Goal: Information Seeking & Learning: Learn about a topic

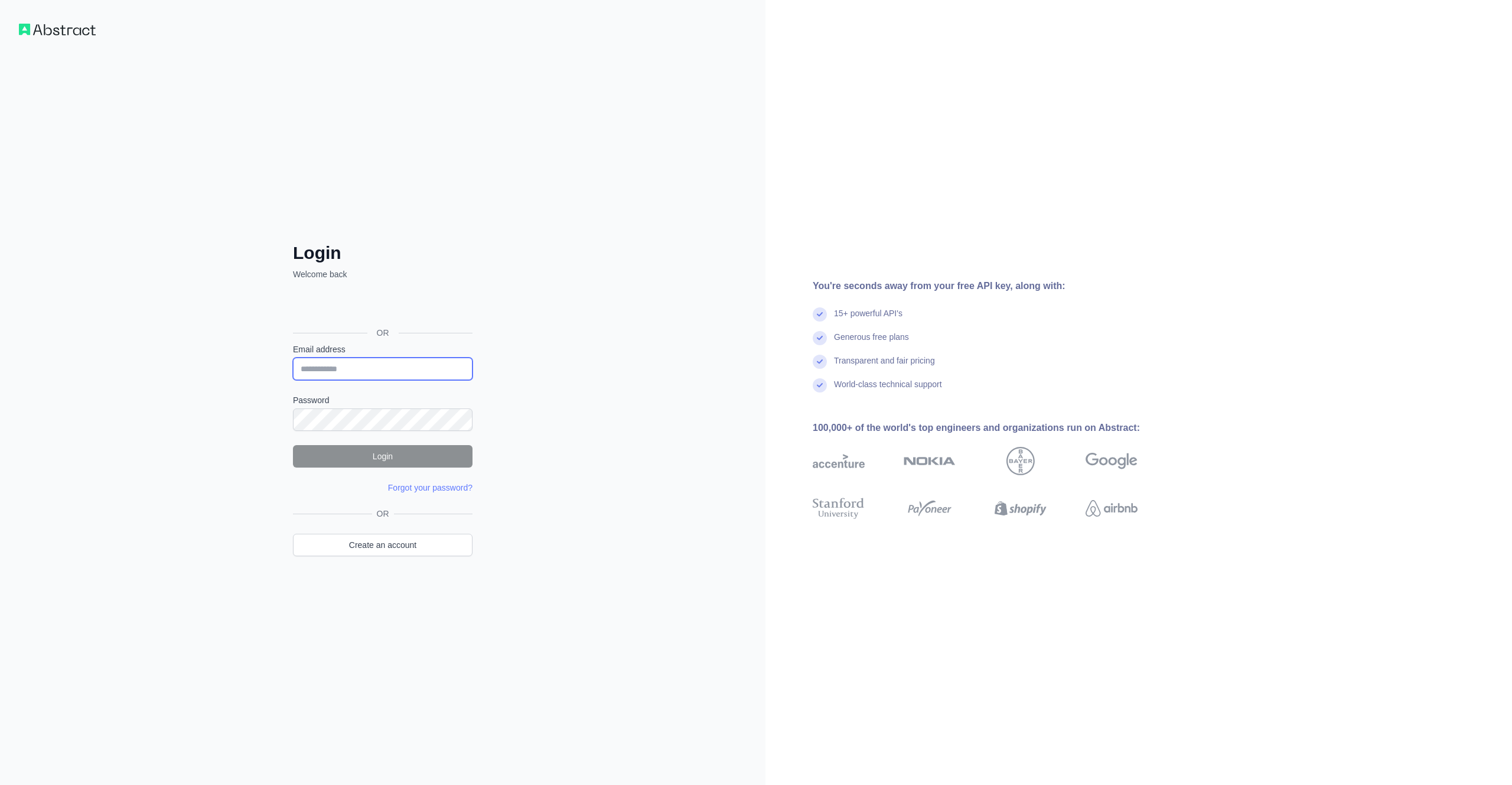
click at [340, 368] on input "Email address" at bounding box center [383, 369] width 180 height 23
type input "**********"
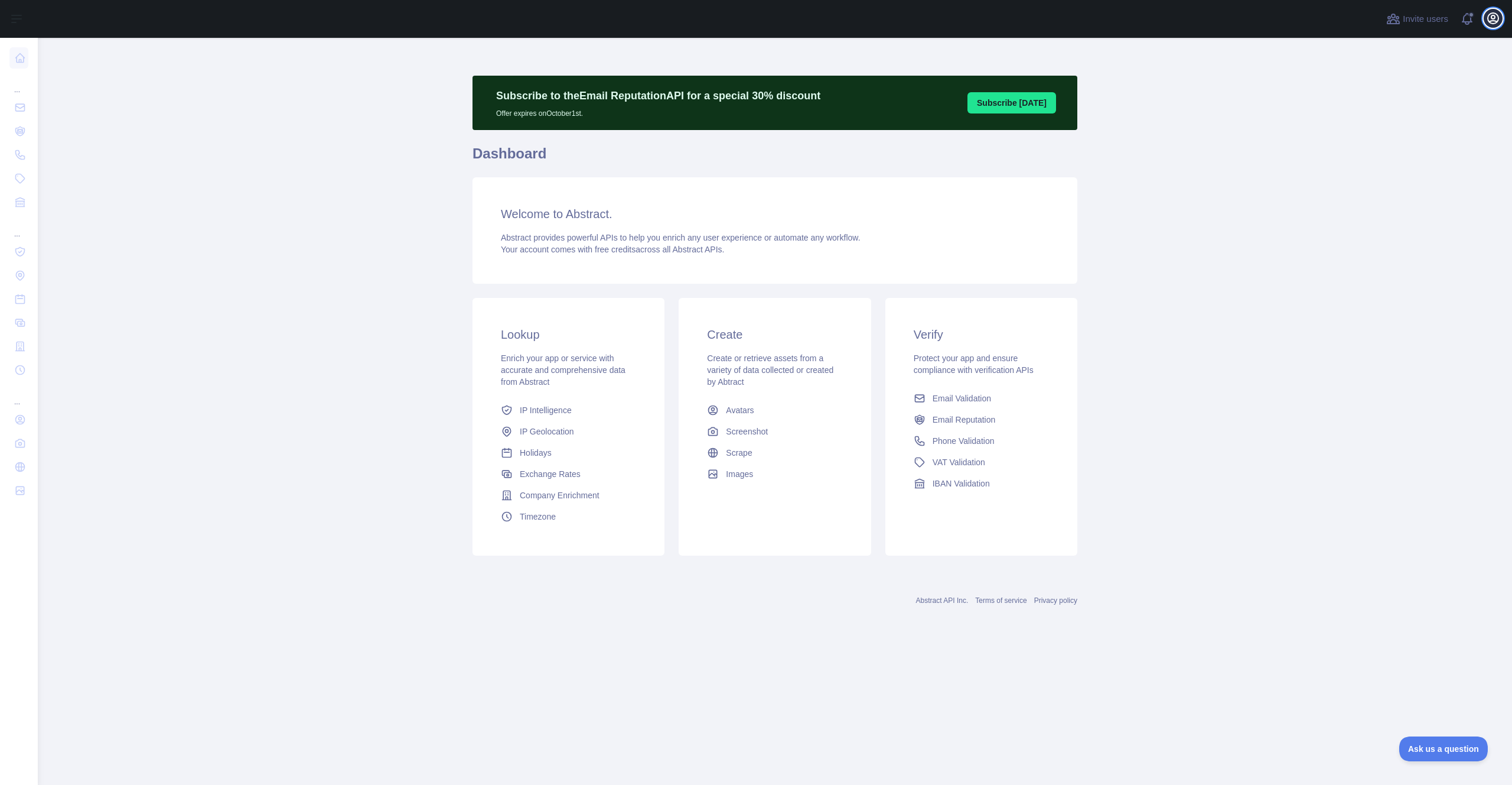
click at [1499, 20] on icon "button" at bounding box center [1493, 18] width 11 height 11
click at [1417, 103] on link "Organization" at bounding box center [1436, 107] width 132 height 21
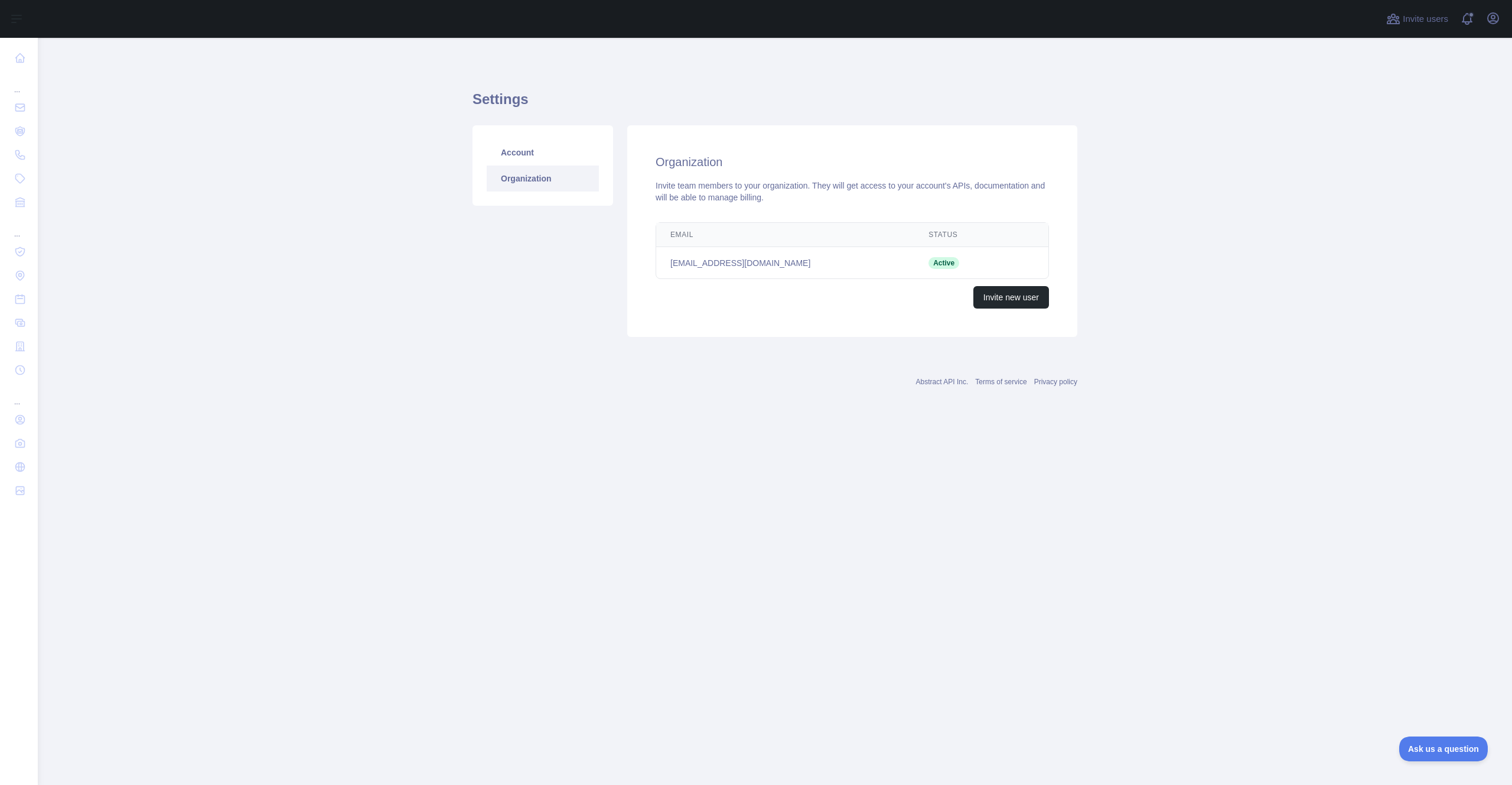
click at [928, 266] on span "Active" at bounding box center [943, 263] width 30 height 12
click at [1496, 21] on icon "button" at bounding box center [1493, 18] width 11 height 11
click at [1426, 85] on link "Account settings" at bounding box center [1436, 86] width 132 height 21
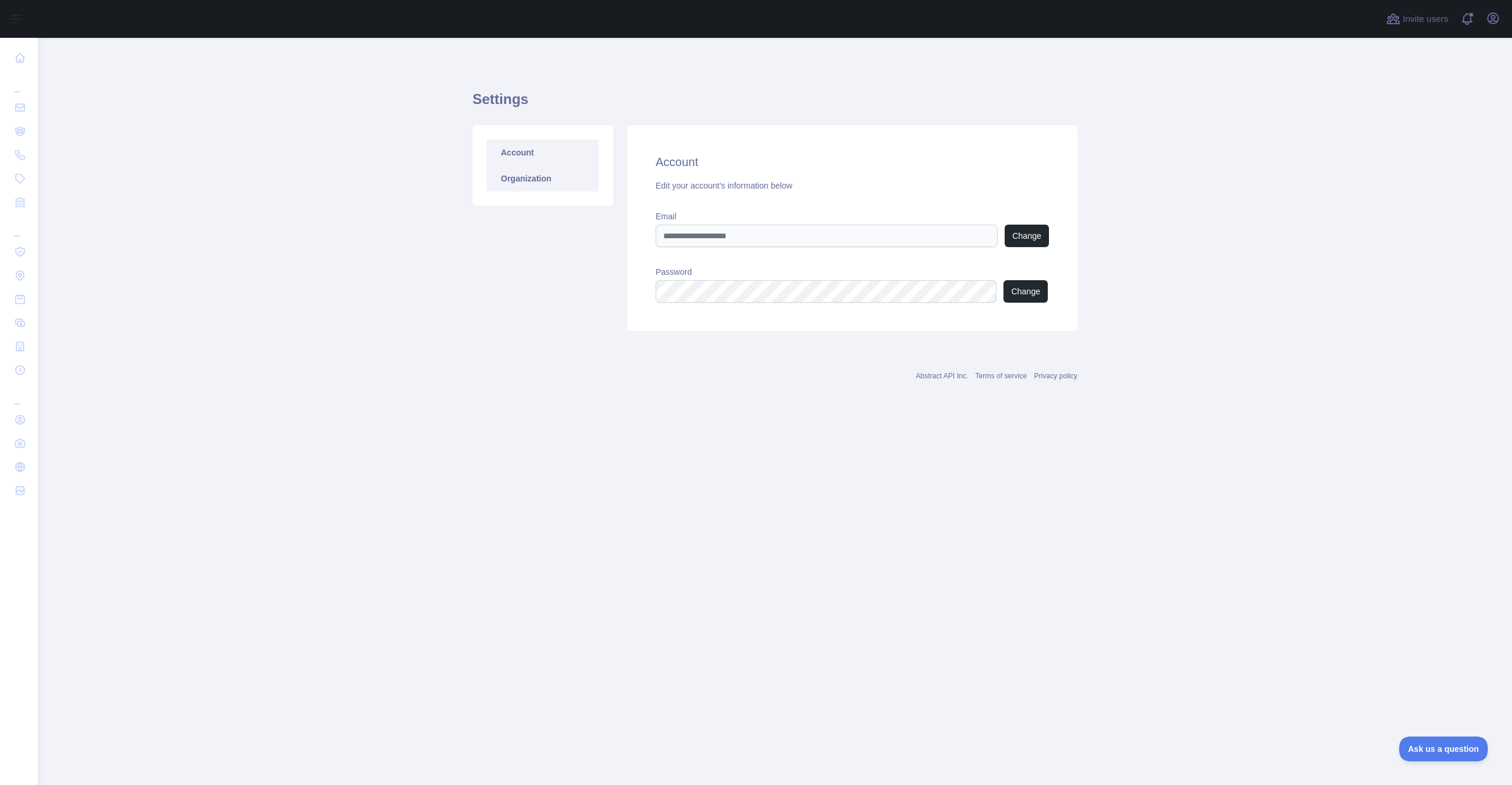
click at [504, 180] on link "Organization" at bounding box center [542, 179] width 112 height 26
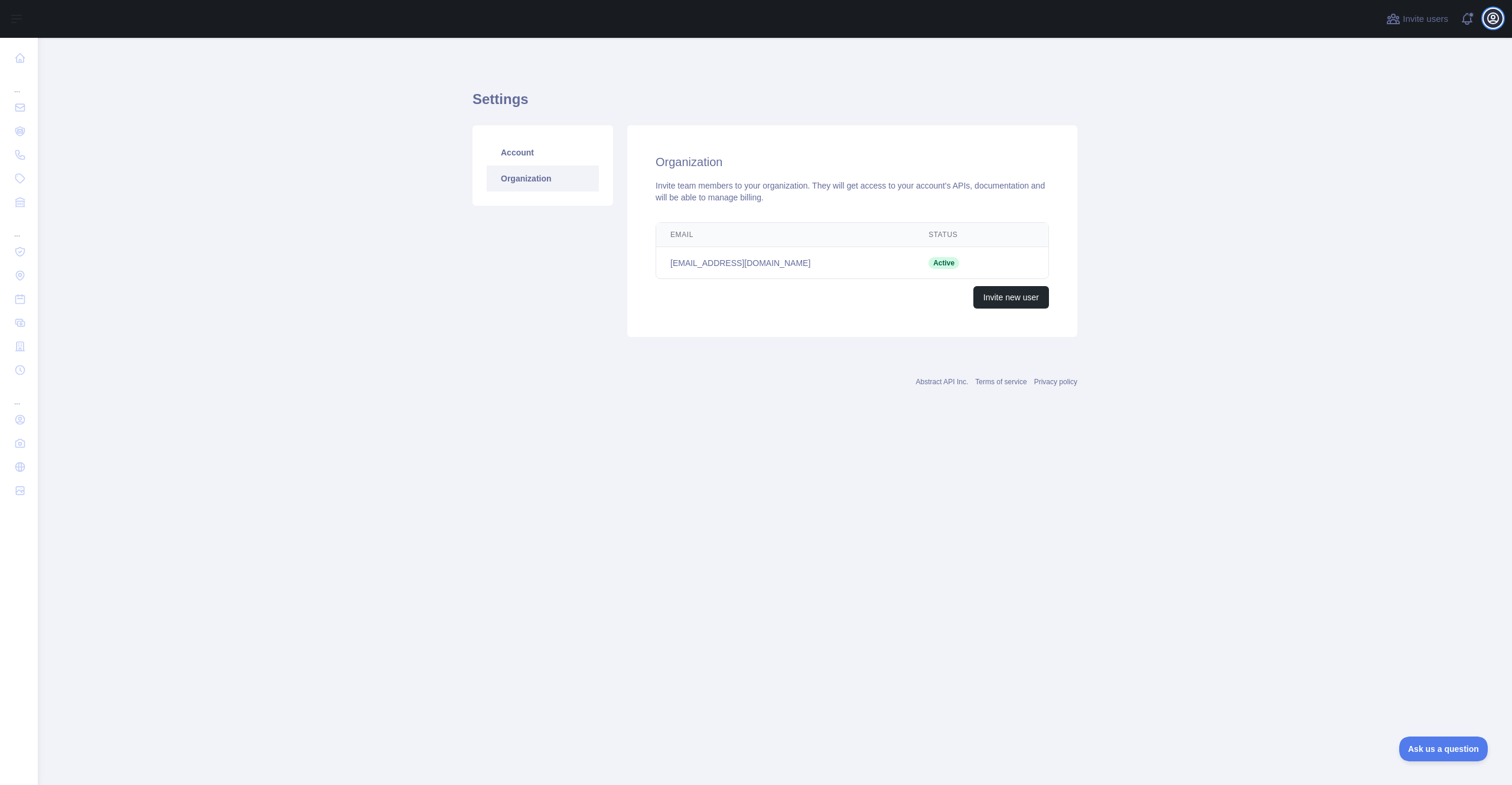
click at [1492, 16] on icon "button" at bounding box center [1493, 18] width 14 height 14
click at [1419, 130] on button "Billing" at bounding box center [1436, 128] width 132 height 21
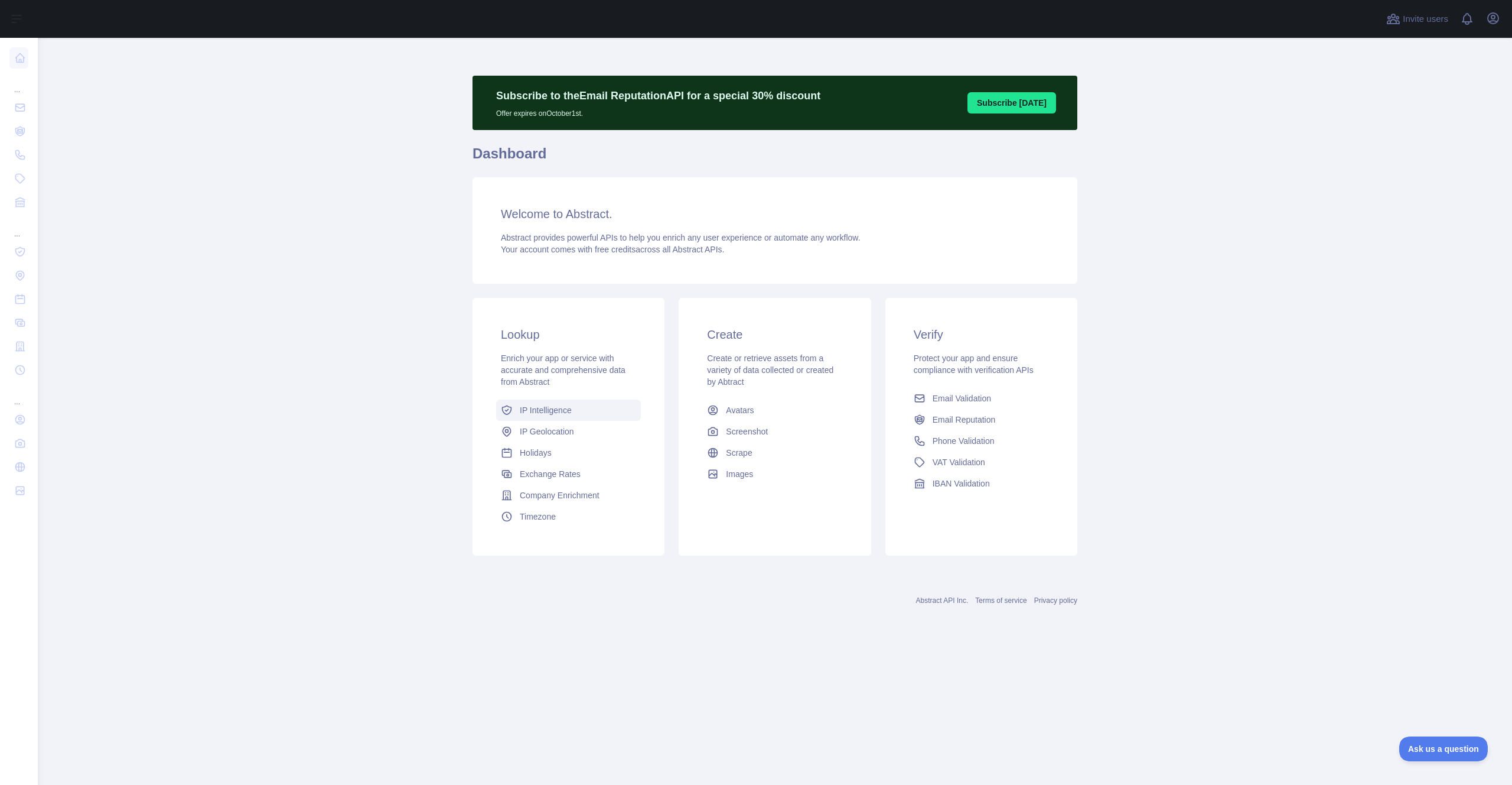
click at [548, 411] on span "IP Intelligence" at bounding box center [545, 410] width 52 height 12
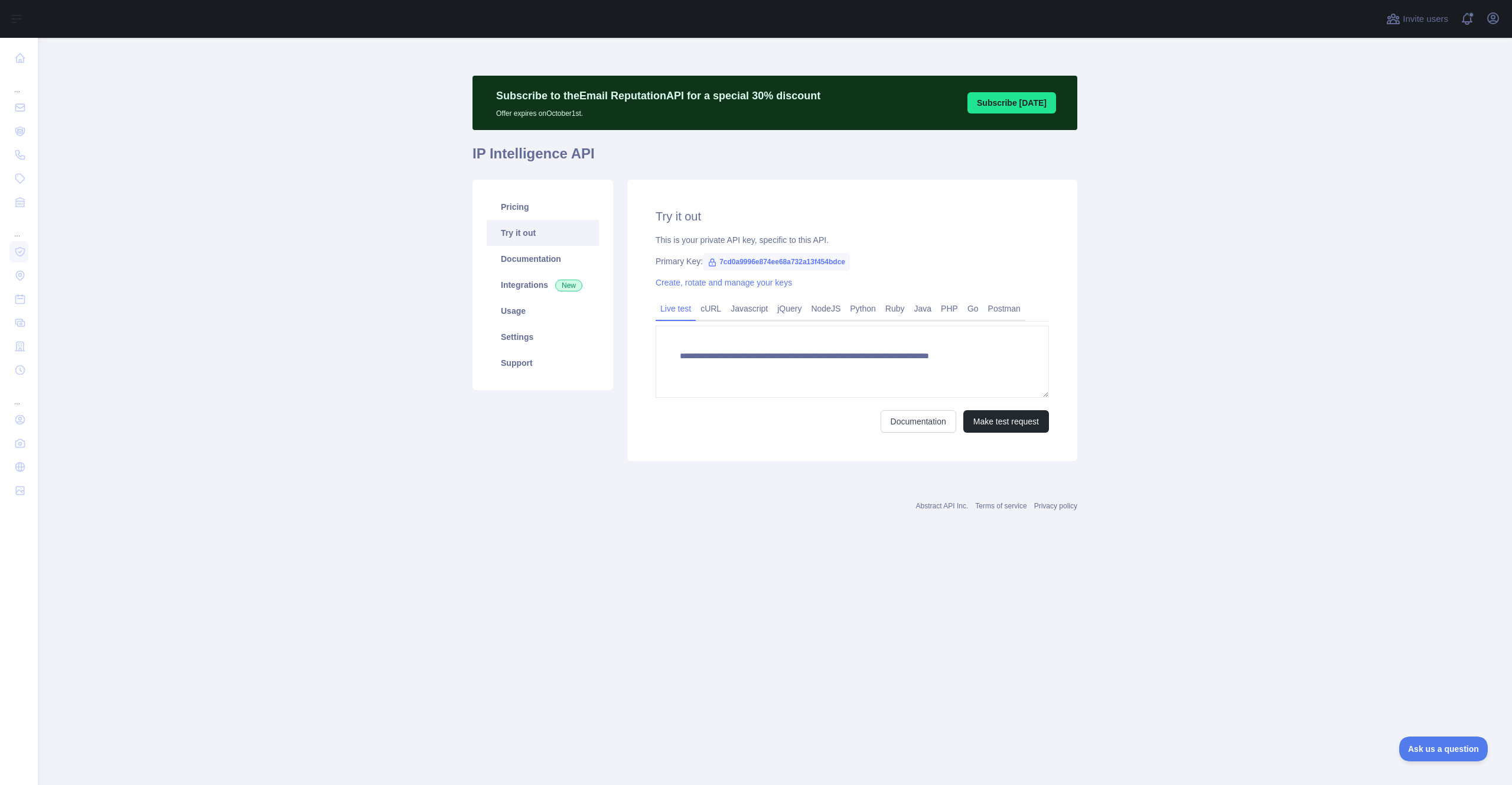
type textarea "**********"
click at [532, 311] on link "Usage" at bounding box center [542, 310] width 112 height 26
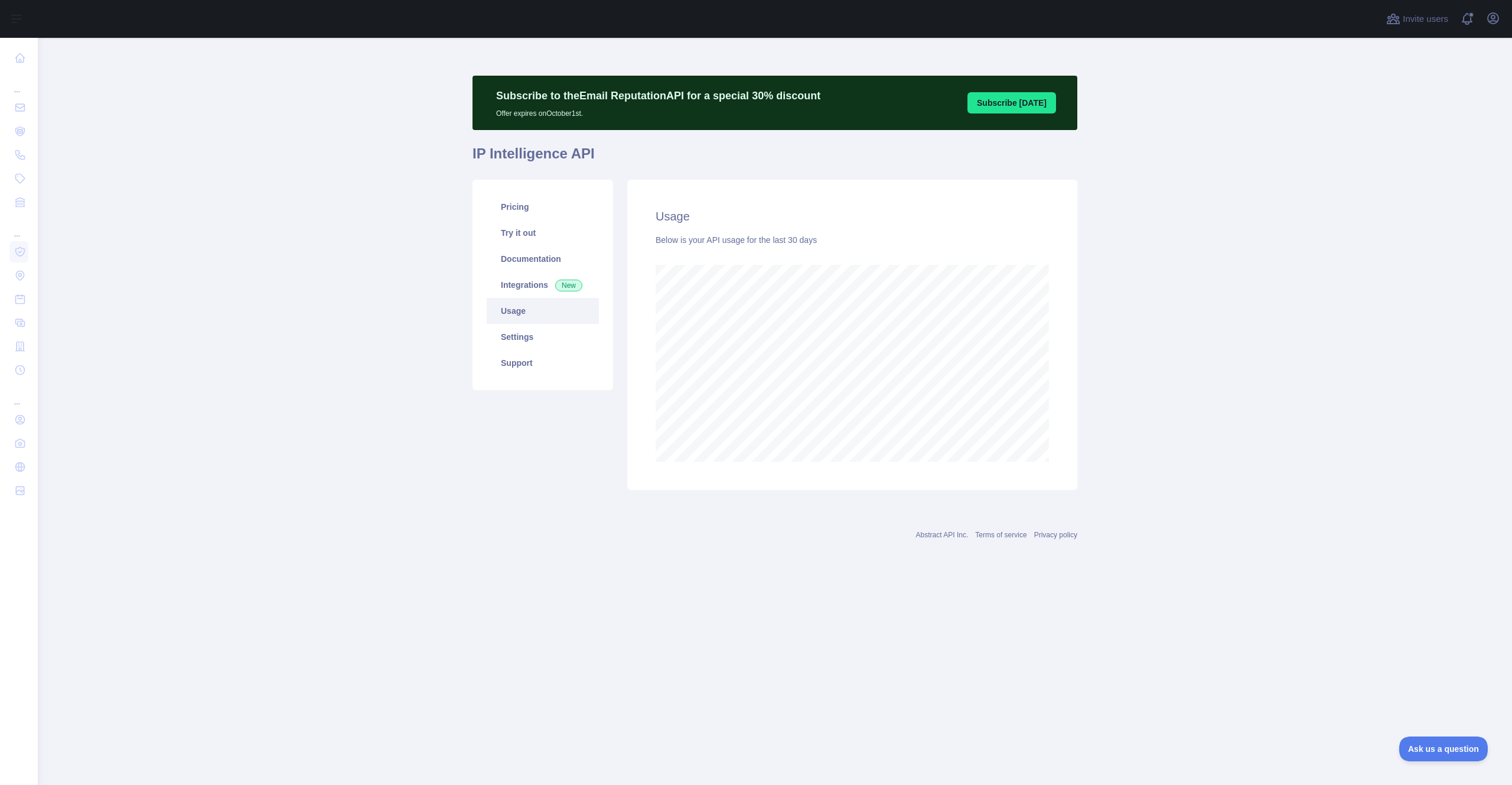
scroll to position [747, 1474]
click at [536, 213] on link "Pricing" at bounding box center [542, 207] width 112 height 26
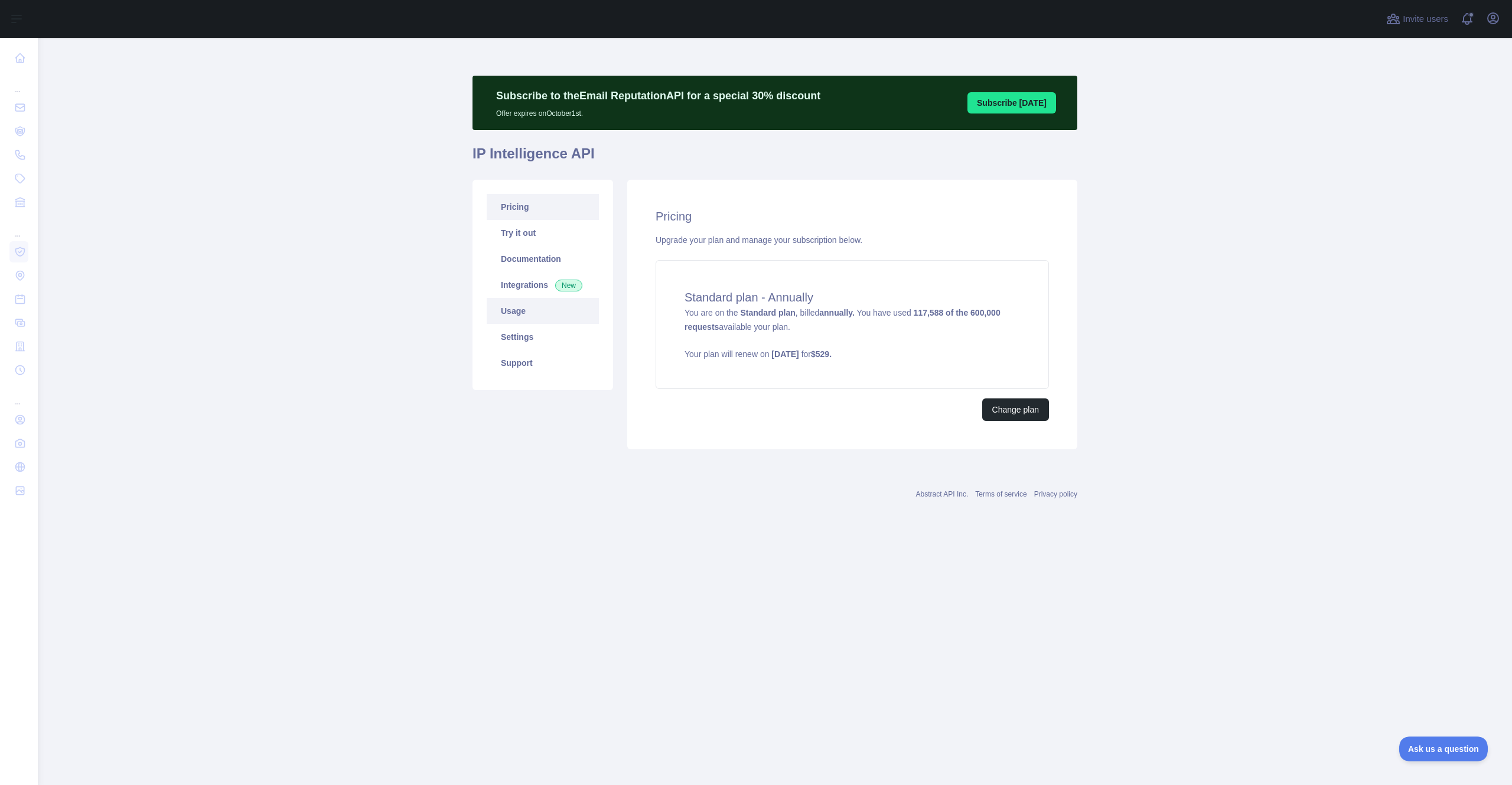
click at [528, 317] on link "Usage" at bounding box center [542, 310] width 112 height 26
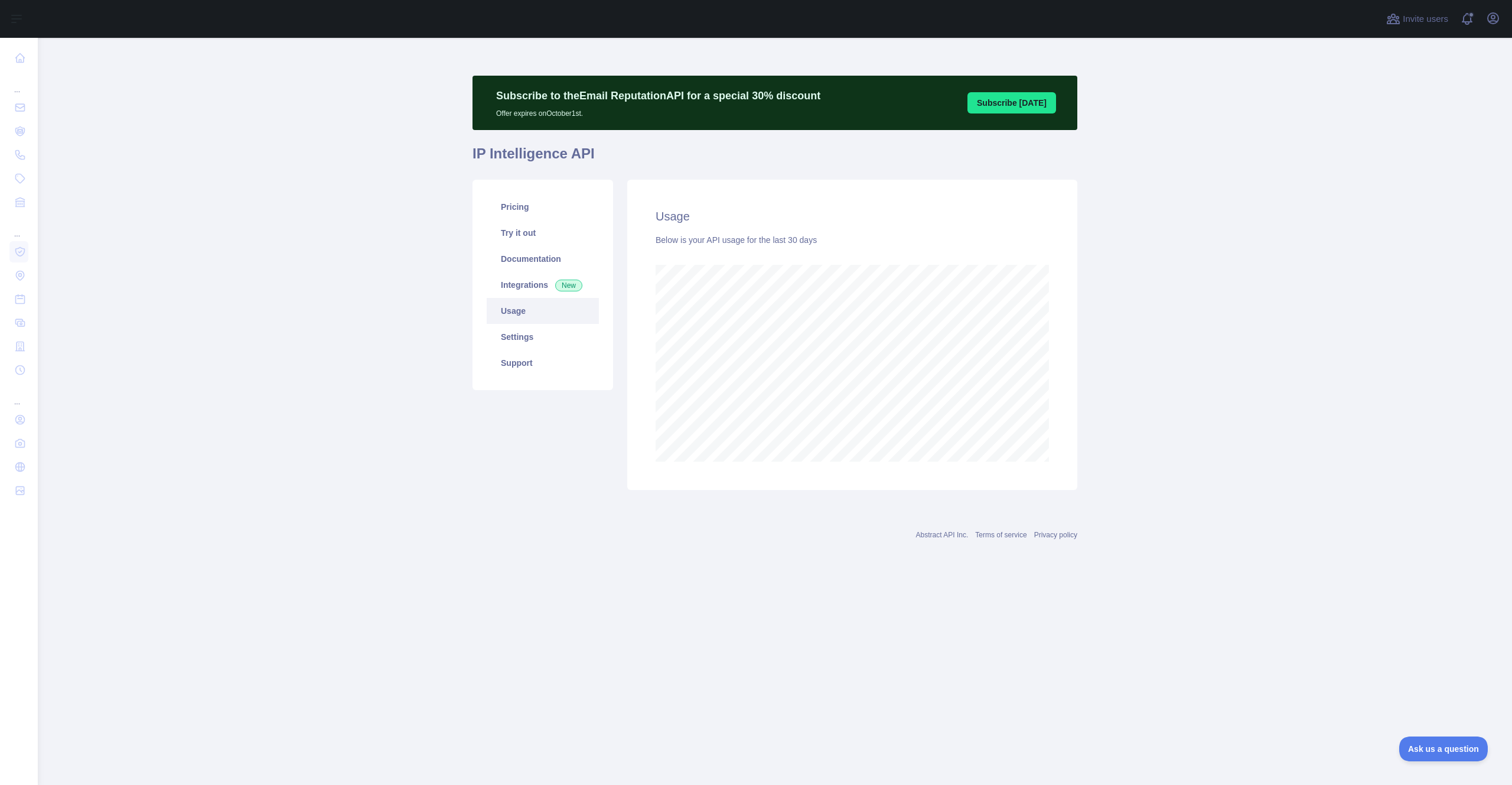
scroll to position [747, 1474]
click at [539, 337] on link "Settings" at bounding box center [542, 337] width 112 height 26
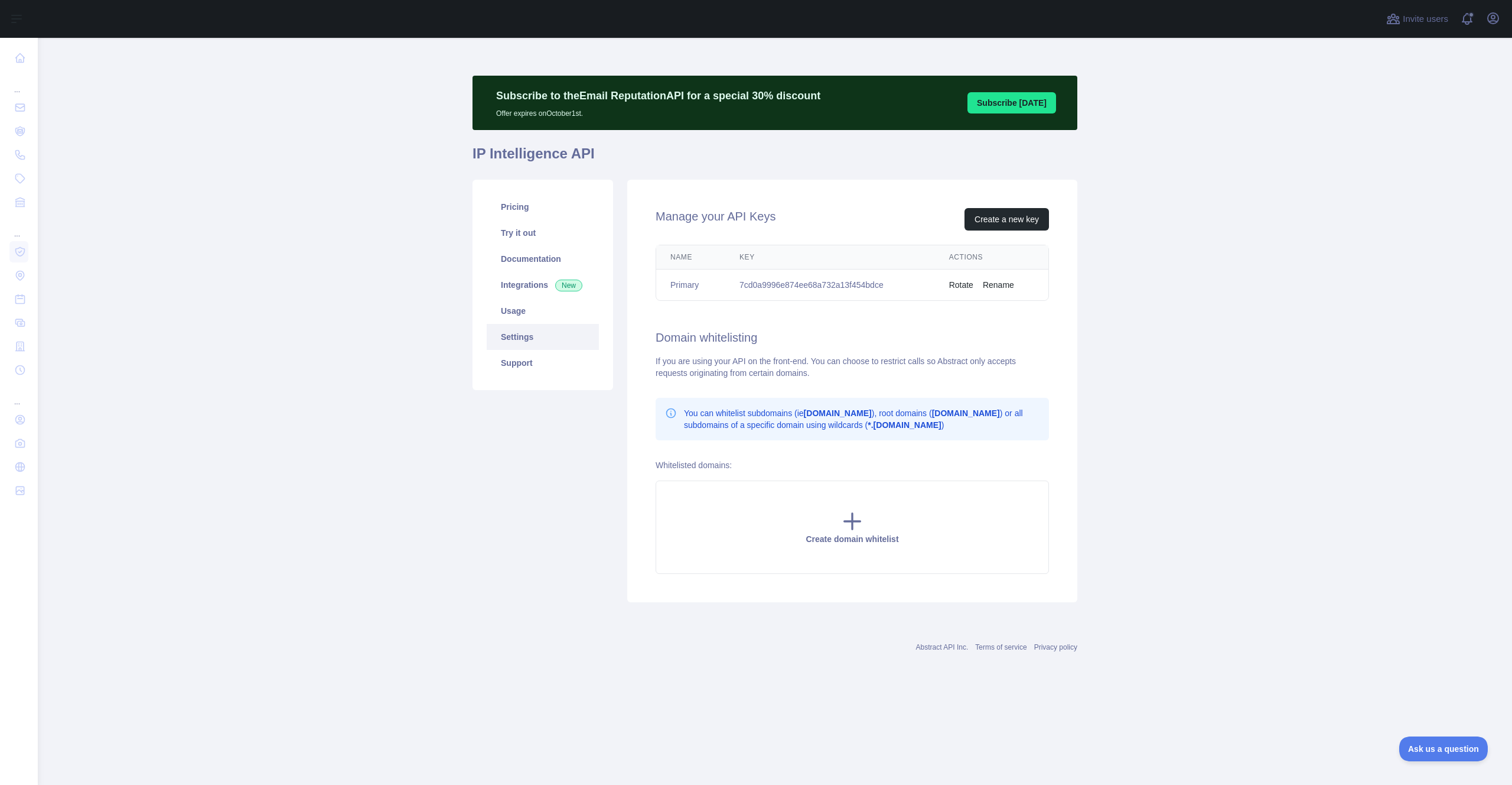
click at [1254, 419] on main "Subscribe to the Email Reputation API for a special 30 % discount Offer expires…" at bounding box center [775, 411] width 1474 height 747
